Goal: Information Seeking & Learning: Learn about a topic

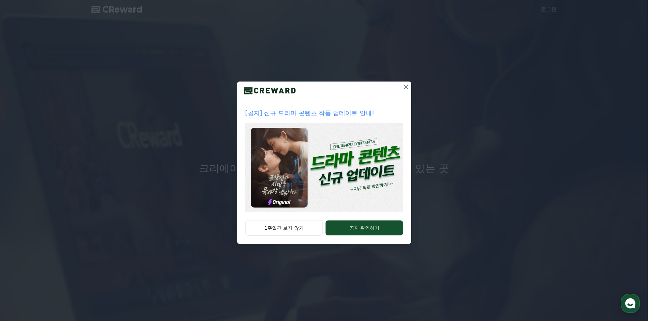
click at [407, 85] on icon at bounding box center [406, 87] width 8 height 8
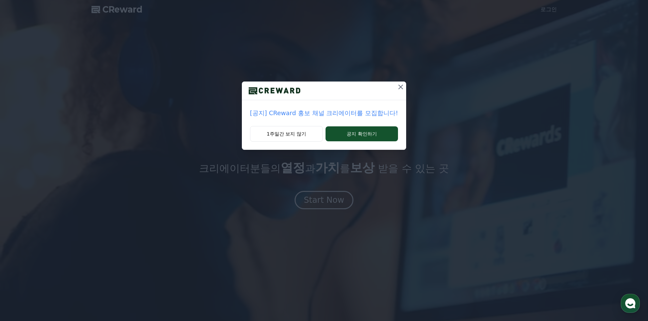
click at [403, 89] on button at bounding box center [400, 87] width 11 height 11
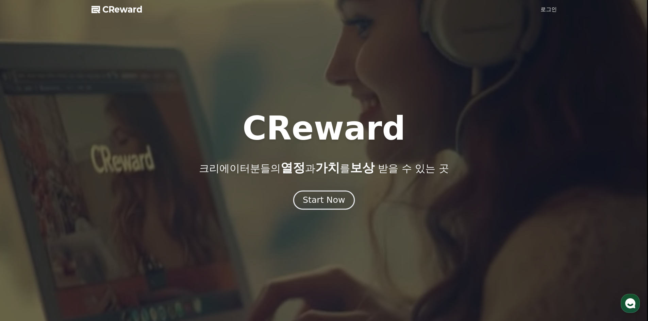
click at [318, 200] on div "Start Now" at bounding box center [324, 201] width 42 height 12
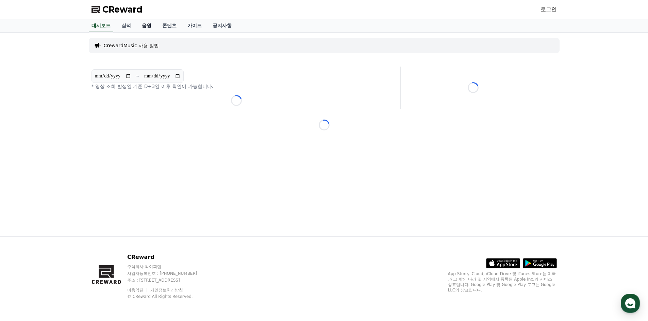
click at [149, 26] on link "음원" at bounding box center [146, 25] width 20 height 13
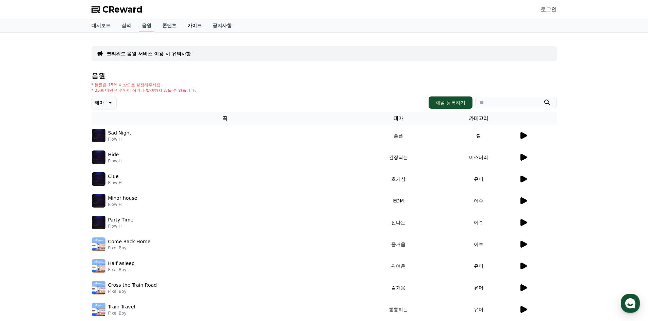
click at [195, 25] on link "가이드" at bounding box center [194, 25] width 25 height 13
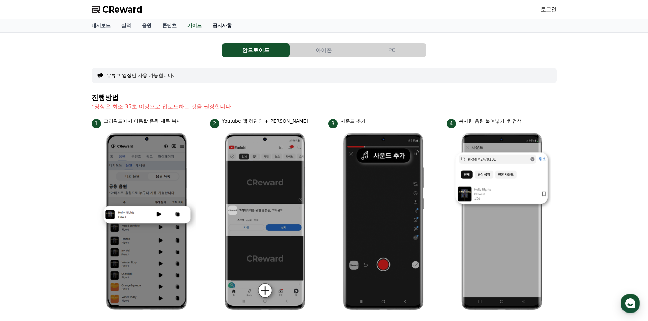
click at [218, 23] on link "공지사항" at bounding box center [222, 25] width 30 height 13
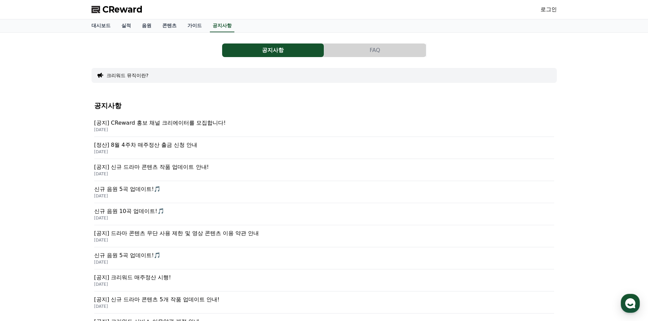
click at [181, 145] on p "[정산] 8월 4주차 매주정산 출금 신청 안내" at bounding box center [324, 145] width 460 height 8
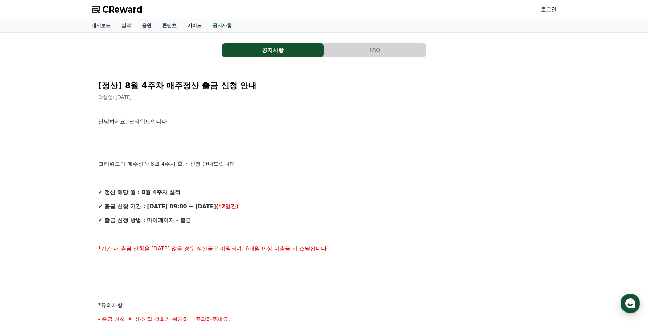
click at [195, 29] on link "가이드" at bounding box center [194, 25] width 25 height 13
